Goal: Navigation & Orientation: Understand site structure

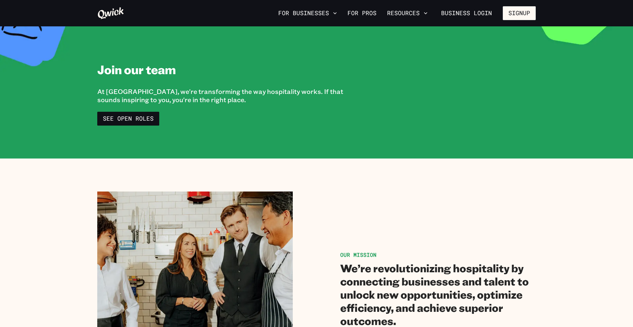
click at [340, 22] on div "For Businesses For Pros Resources Business Login Signup" at bounding box center [316, 13] width 633 height 26
click at [332, 16] on button "For Businesses" at bounding box center [308, 13] width 64 height 11
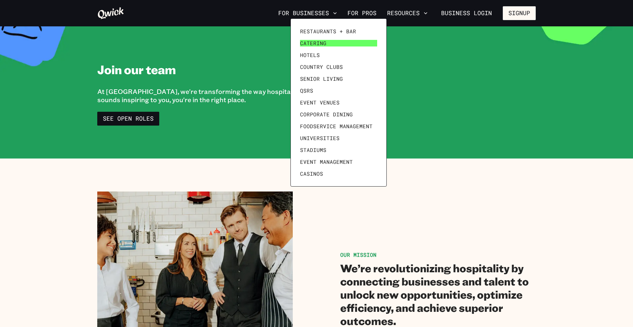
click at [314, 46] on span "Catering" at bounding box center [313, 43] width 26 height 7
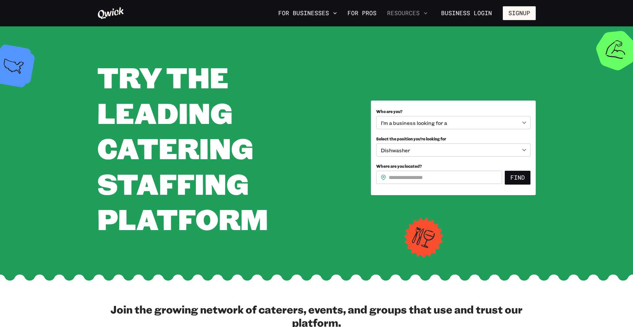
click at [408, 13] on button "Resources" at bounding box center [408, 13] width 46 height 11
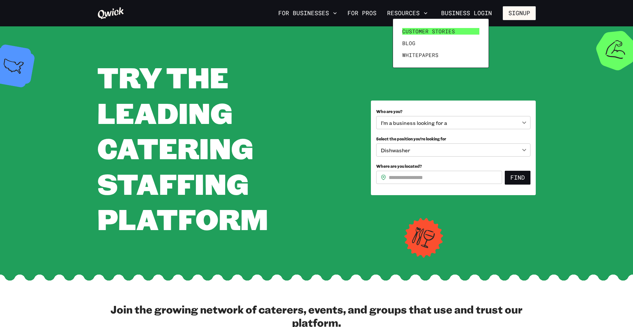
click at [409, 27] on link "Customer stories" at bounding box center [441, 31] width 82 height 12
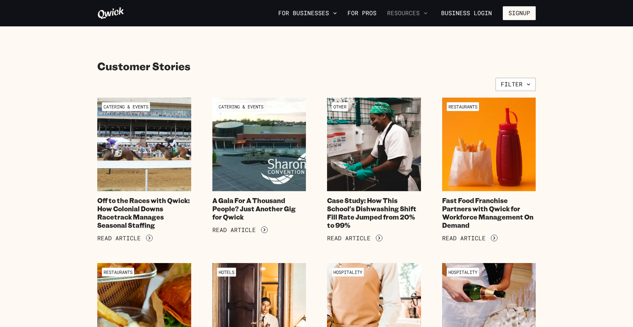
click at [422, 11] on button "Resources" at bounding box center [408, 13] width 46 height 11
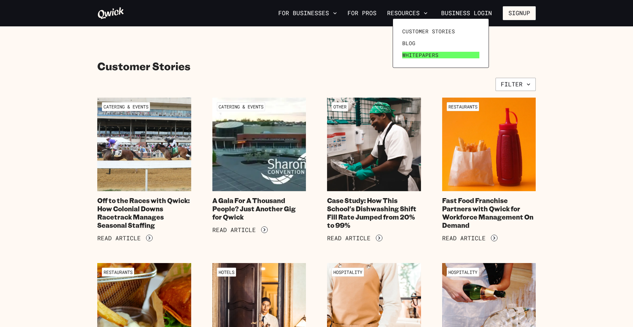
click at [418, 53] on span "Whitepapers" at bounding box center [420, 55] width 36 height 7
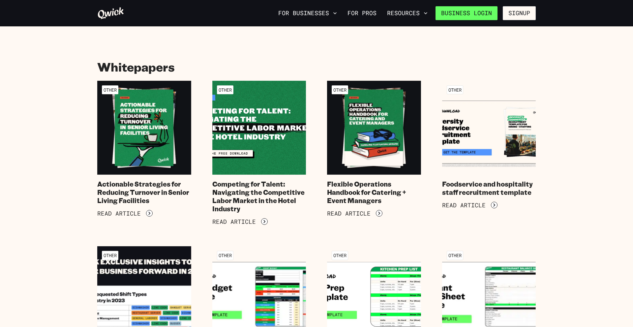
click at [469, 17] on link "Business Login" at bounding box center [467, 13] width 62 height 14
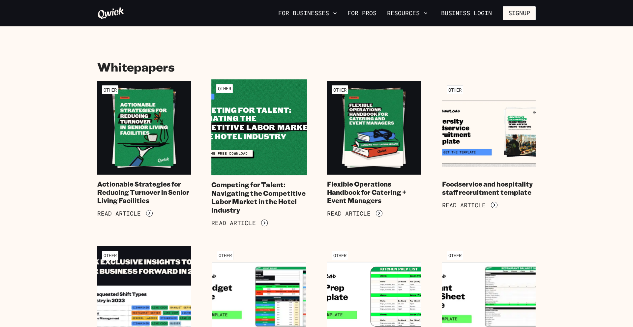
scroll to position [1, 0]
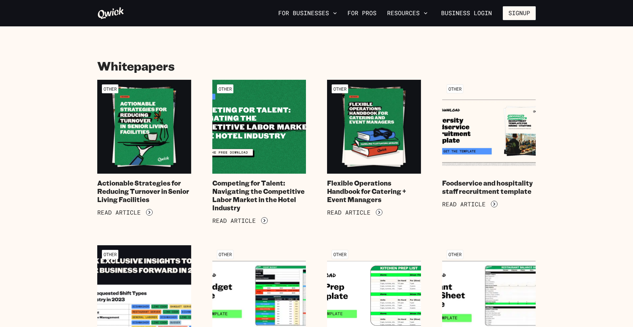
click at [104, 10] on icon at bounding box center [110, 13] width 27 height 13
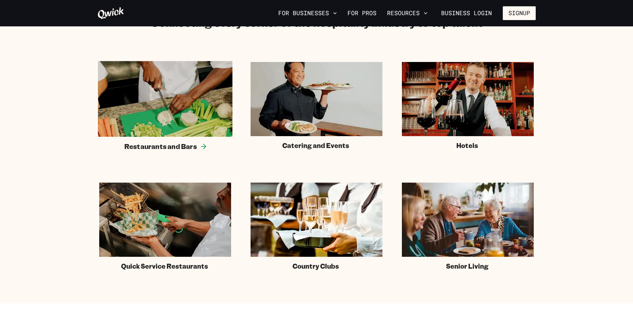
scroll to position [441, 0]
